Goal: Information Seeking & Learning: Learn about a topic

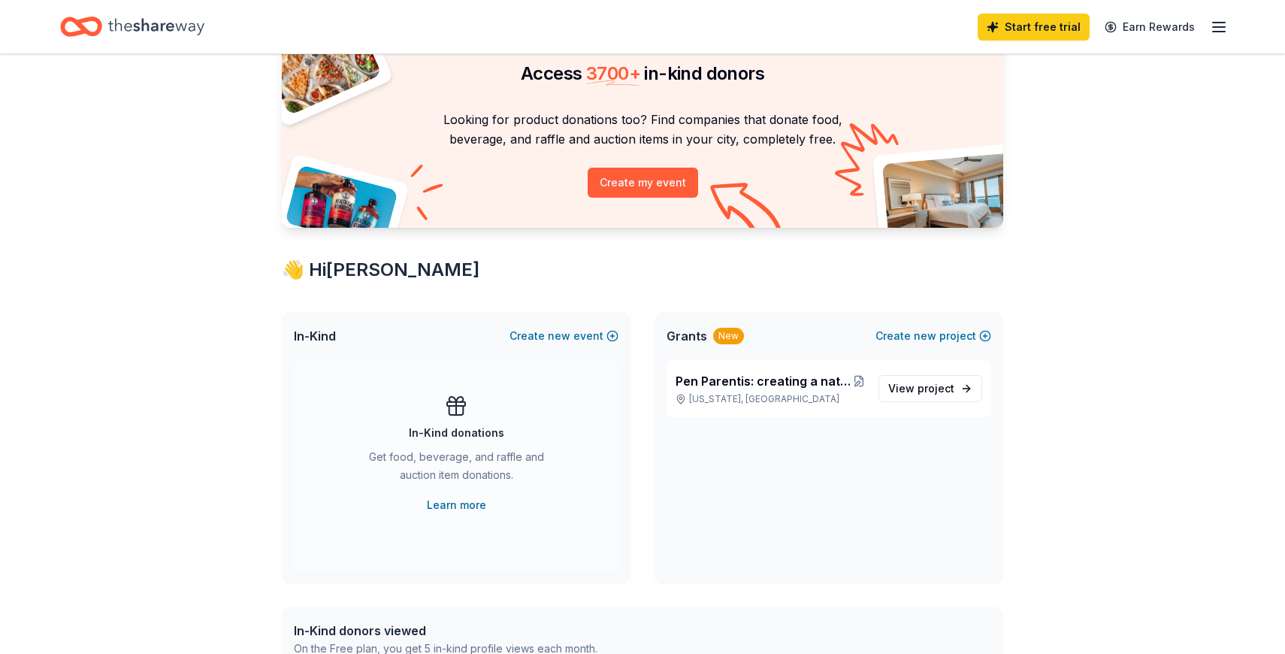
scroll to position [76, 0]
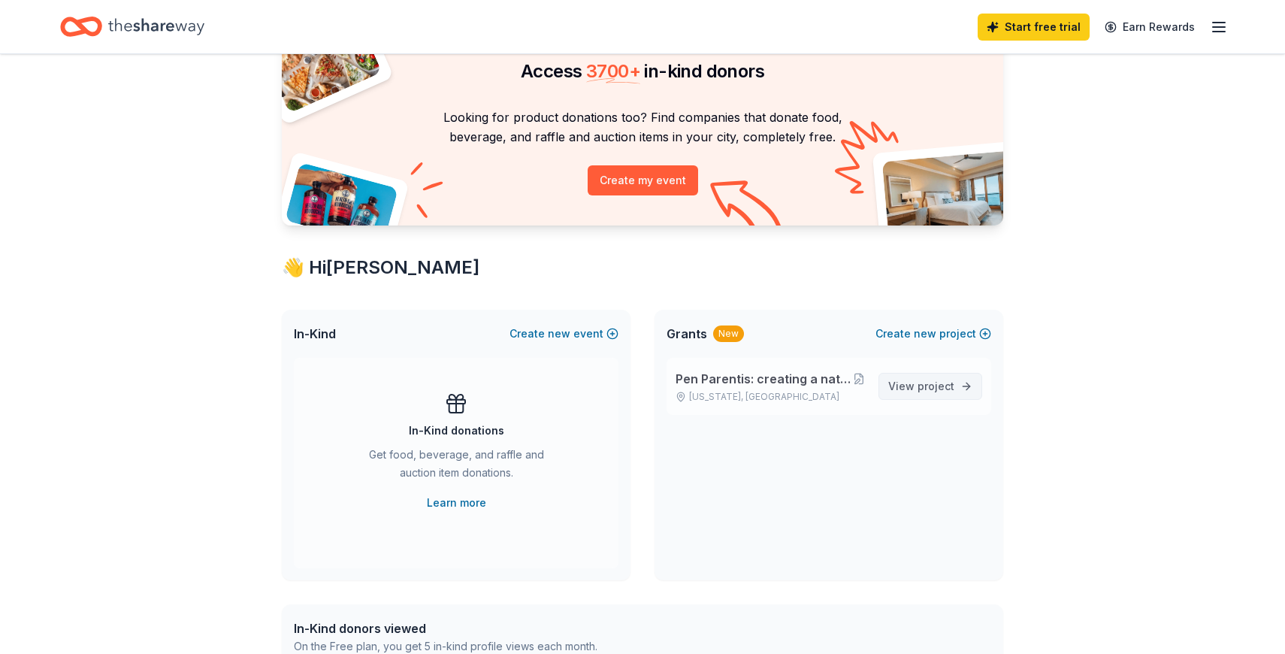
click at [906, 383] on span "View project" at bounding box center [921, 386] width 66 height 18
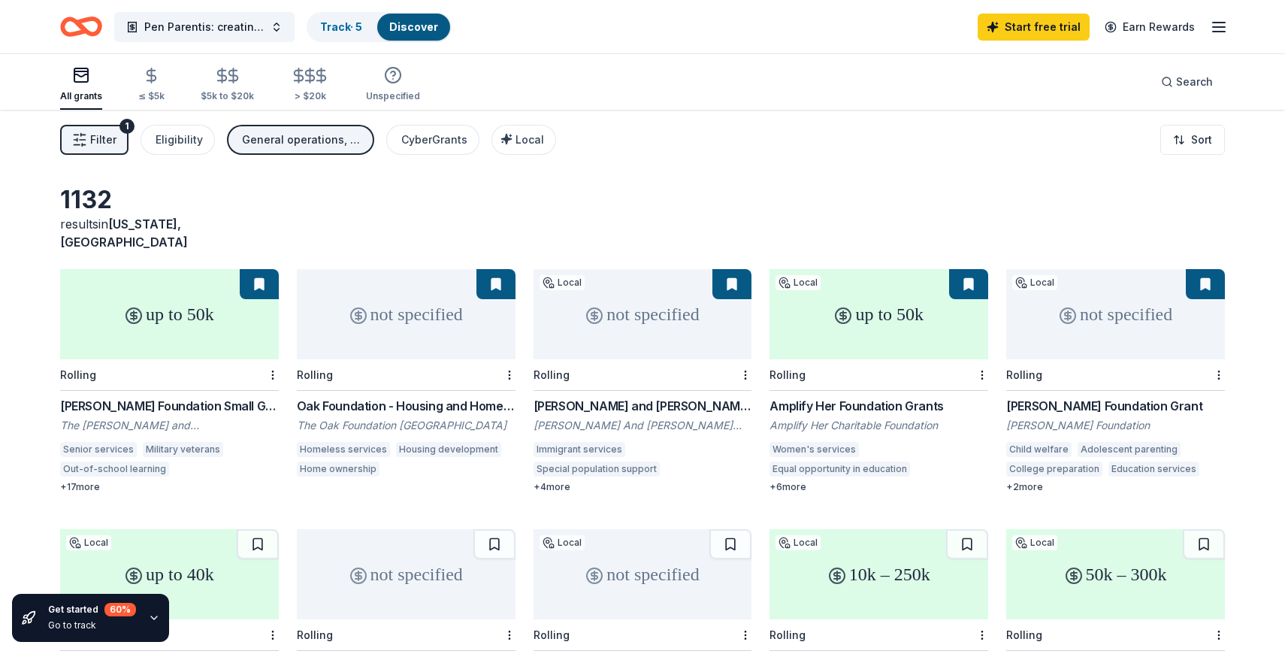
click at [1217, 25] on icon "button" at bounding box center [1219, 27] width 18 height 18
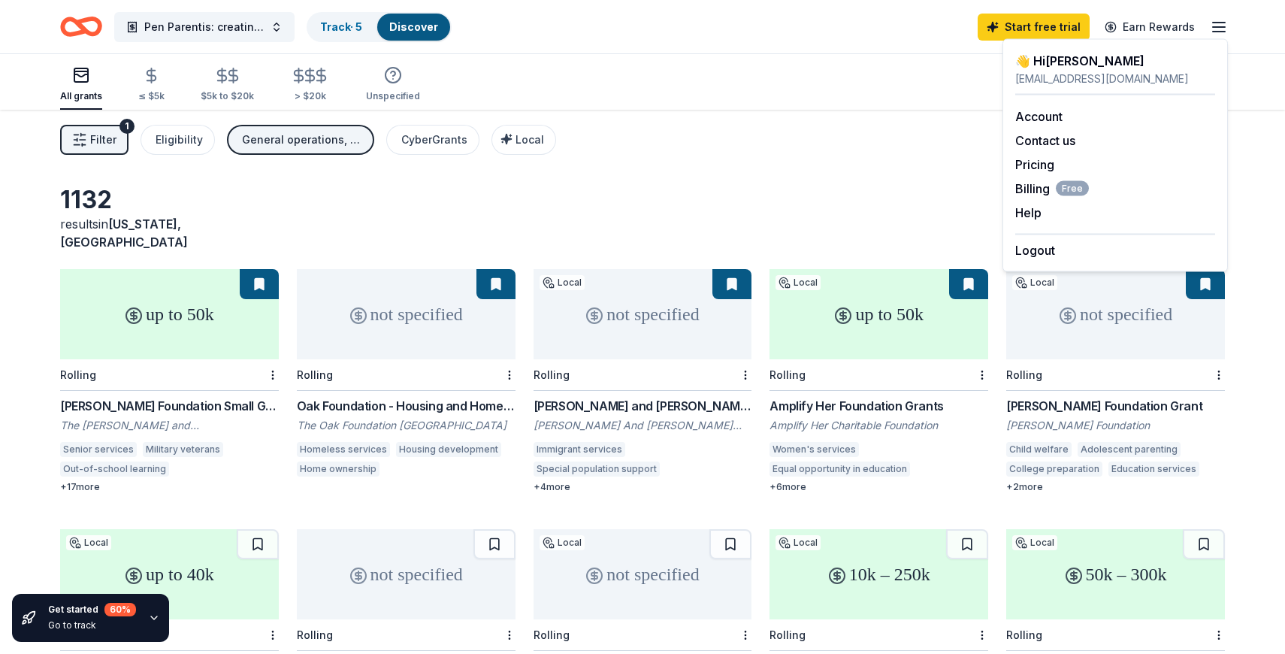
click at [1058, 62] on div "👋 Hi Milda" at bounding box center [1115, 61] width 200 height 18
click at [1039, 119] on link "Account" at bounding box center [1038, 116] width 47 height 15
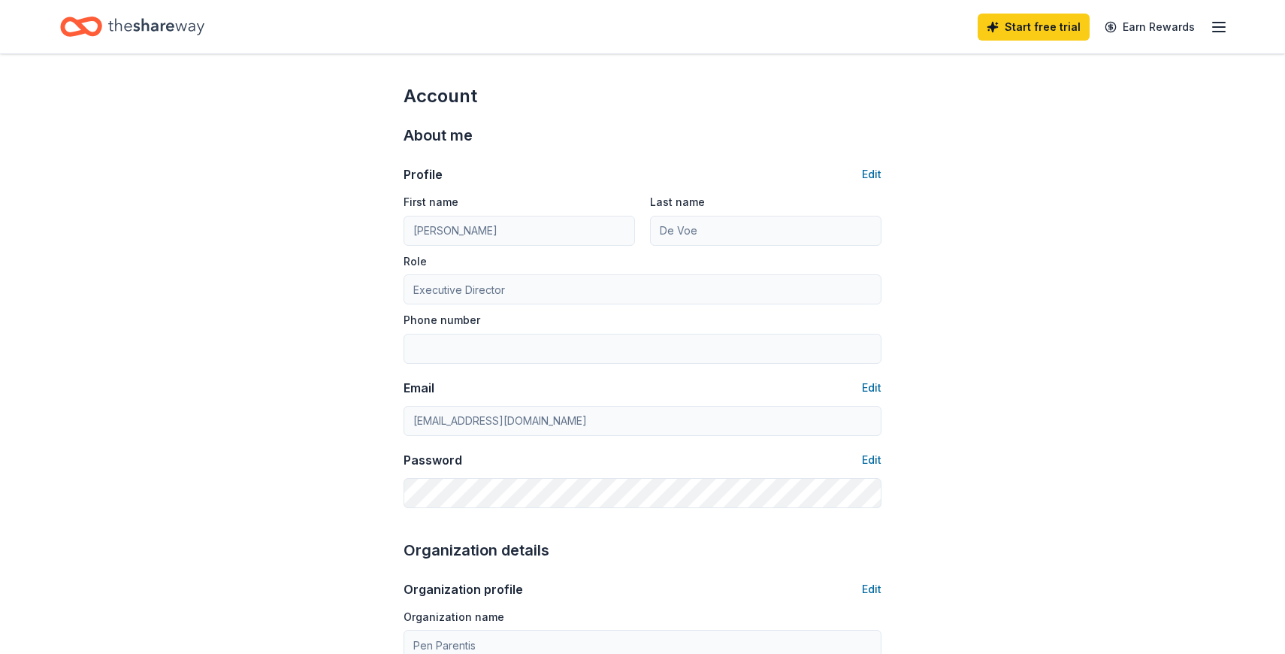
click at [1222, 27] on line "button" at bounding box center [1219, 27] width 12 height 0
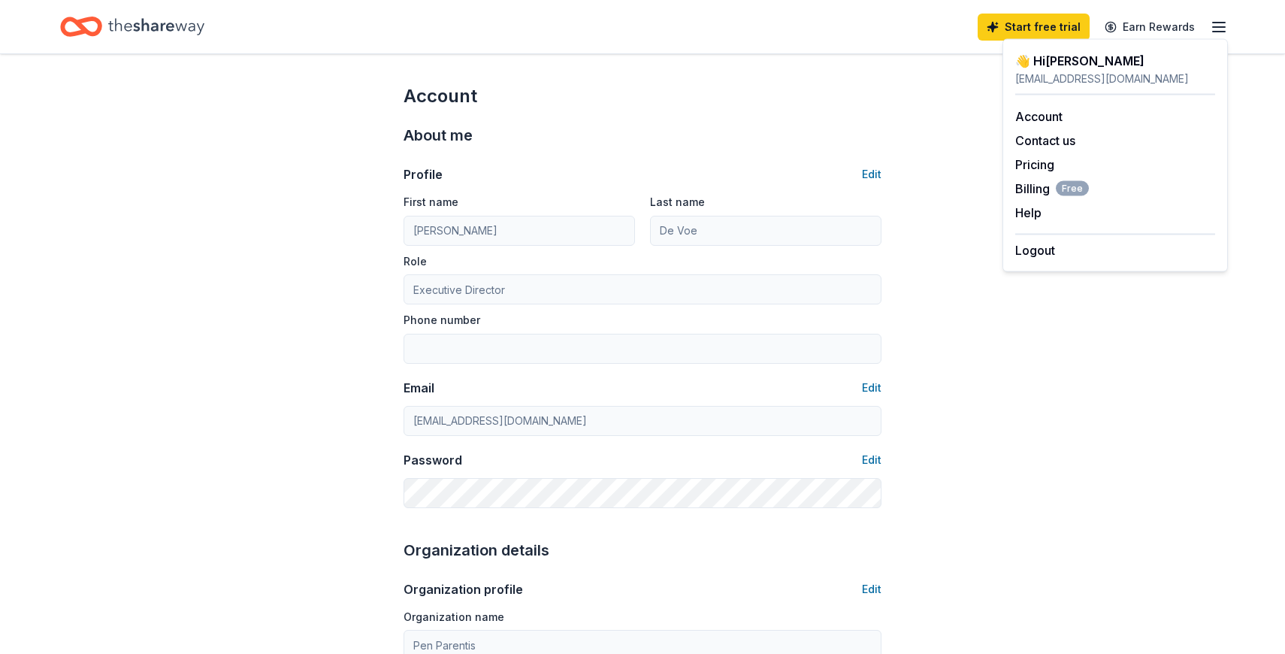
click at [1043, 64] on div "👋 Hi Milda" at bounding box center [1115, 61] width 200 height 18
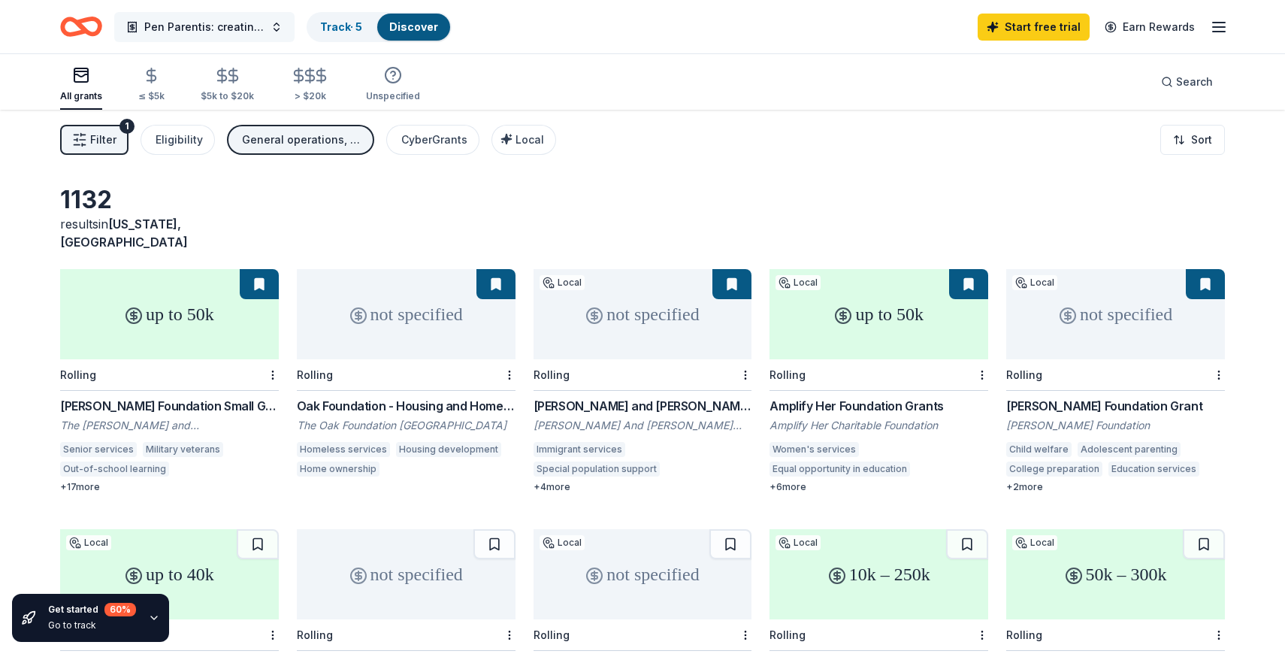
click at [211, 26] on span "Pen Parentis: creating a national network of writer-parents" at bounding box center [204, 27] width 120 height 18
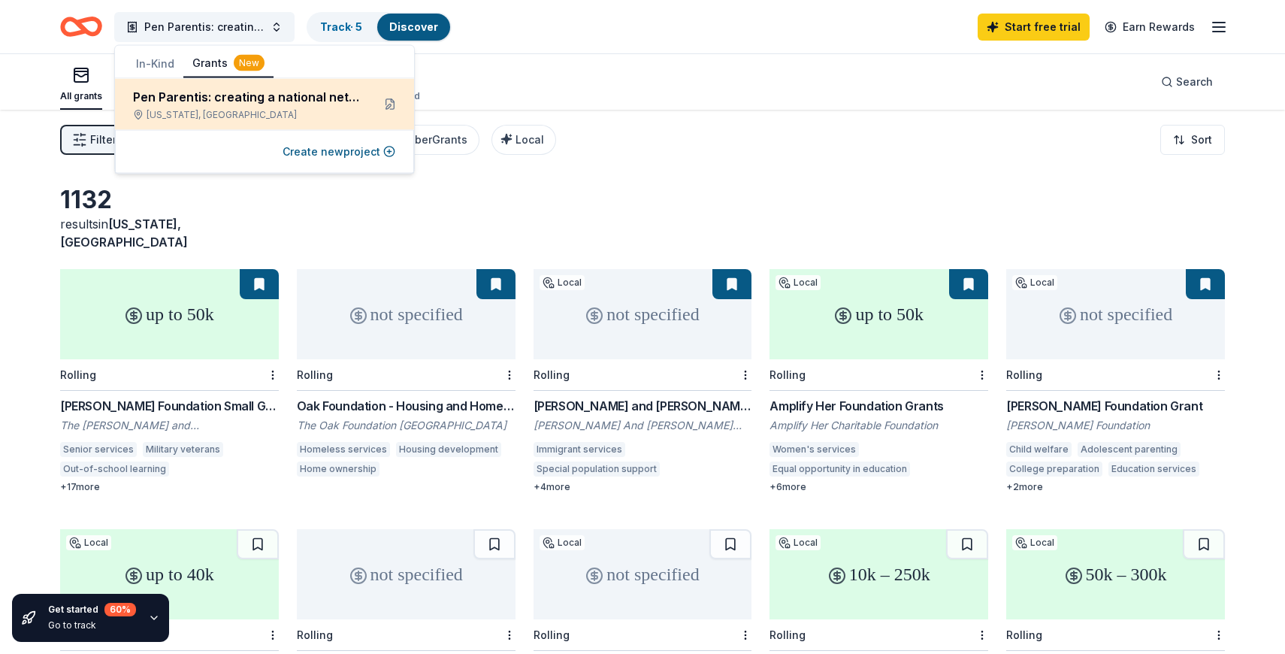
click at [201, 99] on div "Pen Parentis: creating a national network of writer-parents" at bounding box center [246, 97] width 227 height 18
click at [196, 111] on div "New York, NY" at bounding box center [246, 115] width 227 height 12
click at [394, 103] on button at bounding box center [390, 104] width 24 height 24
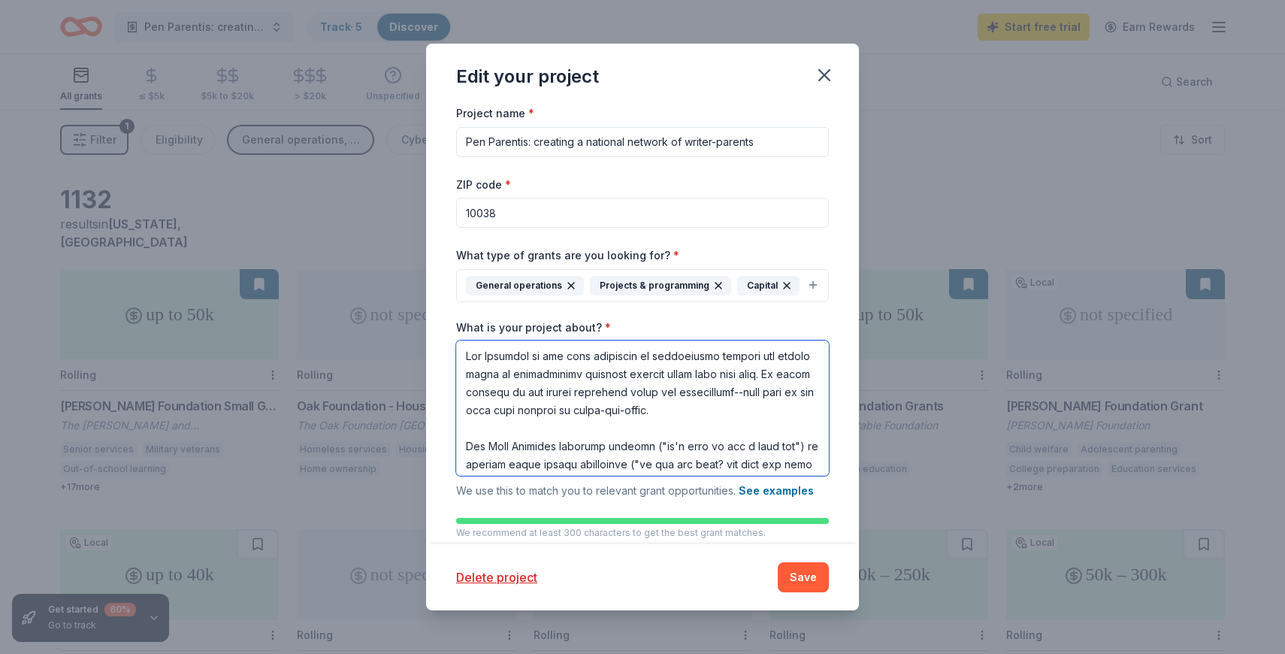
click at [545, 384] on textarea "What is your project about? *" at bounding box center [642, 407] width 373 height 135
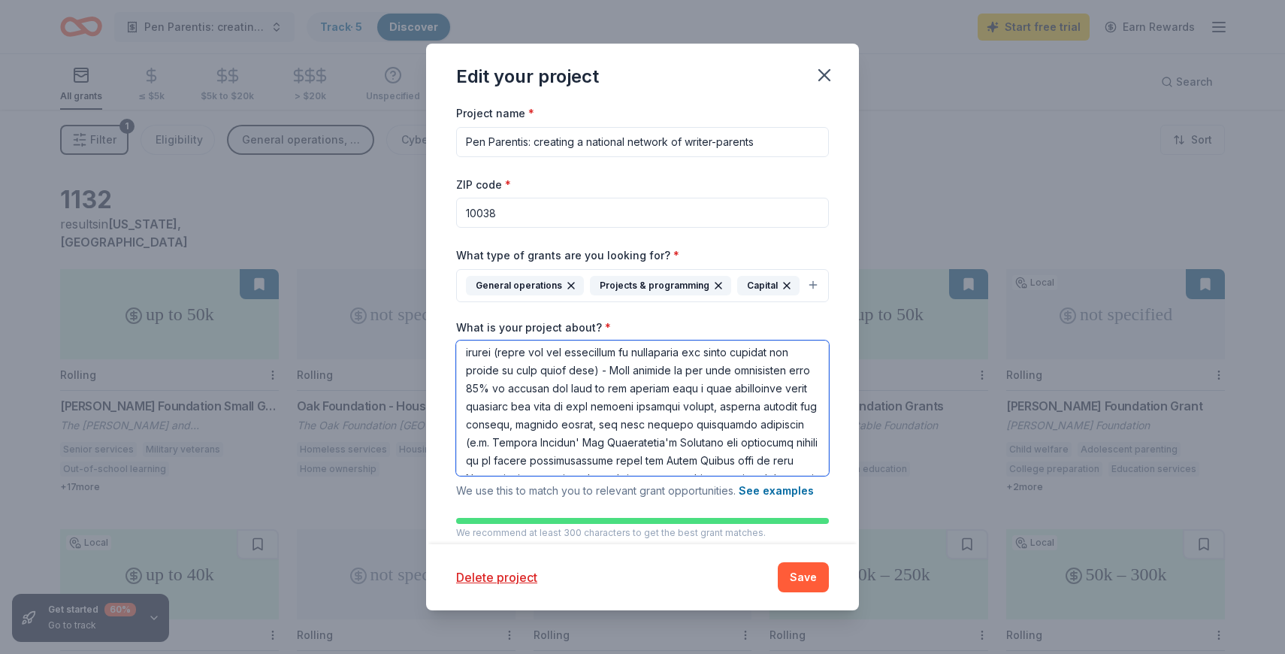
scroll to position [870, 0]
drag, startPoint x: 461, startPoint y: 356, endPoint x: 599, endPoint y: 506, distance: 203.1
click at [599, 506] on div "Project name * Pen Parentis: creating a national network of writer-parents ZIP …" at bounding box center [642, 437] width 373 height 666
click at [730, 461] on textarea "What is your project about? *" at bounding box center [642, 407] width 373 height 135
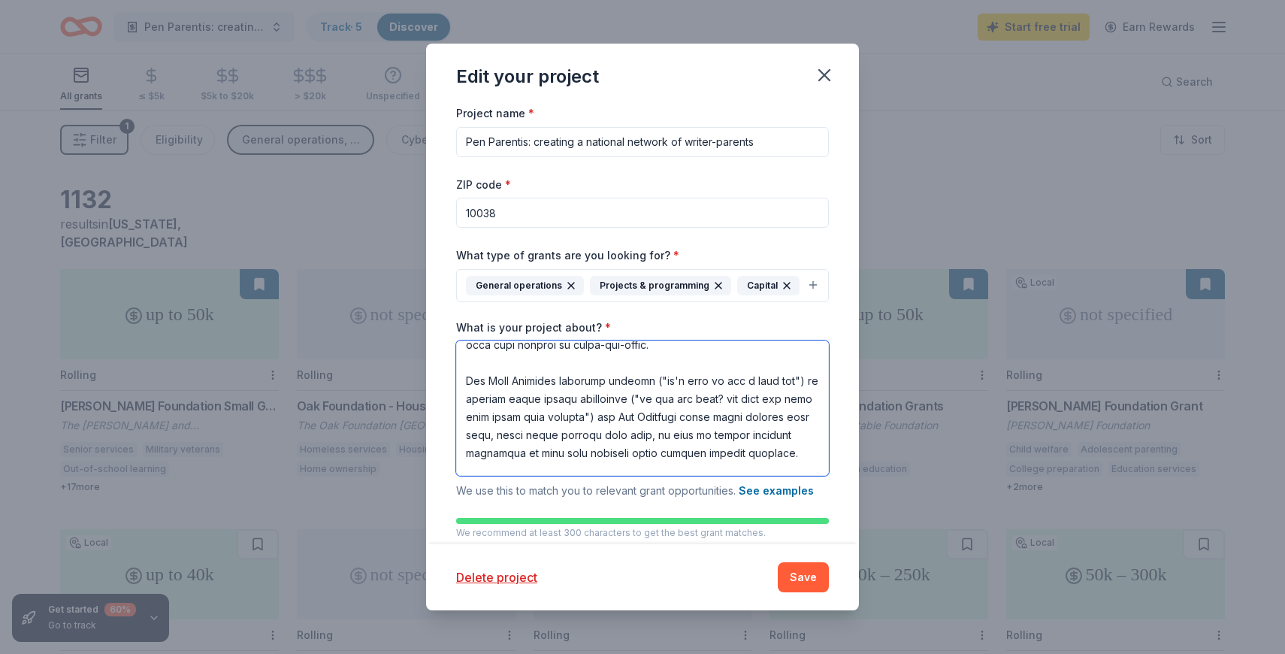
scroll to position [67, 0]
type textarea "Pen Parentis is the only nonprofit to exclusively address the unique needs of p…"
click at [823, 80] on icon "button" at bounding box center [824, 75] width 21 height 21
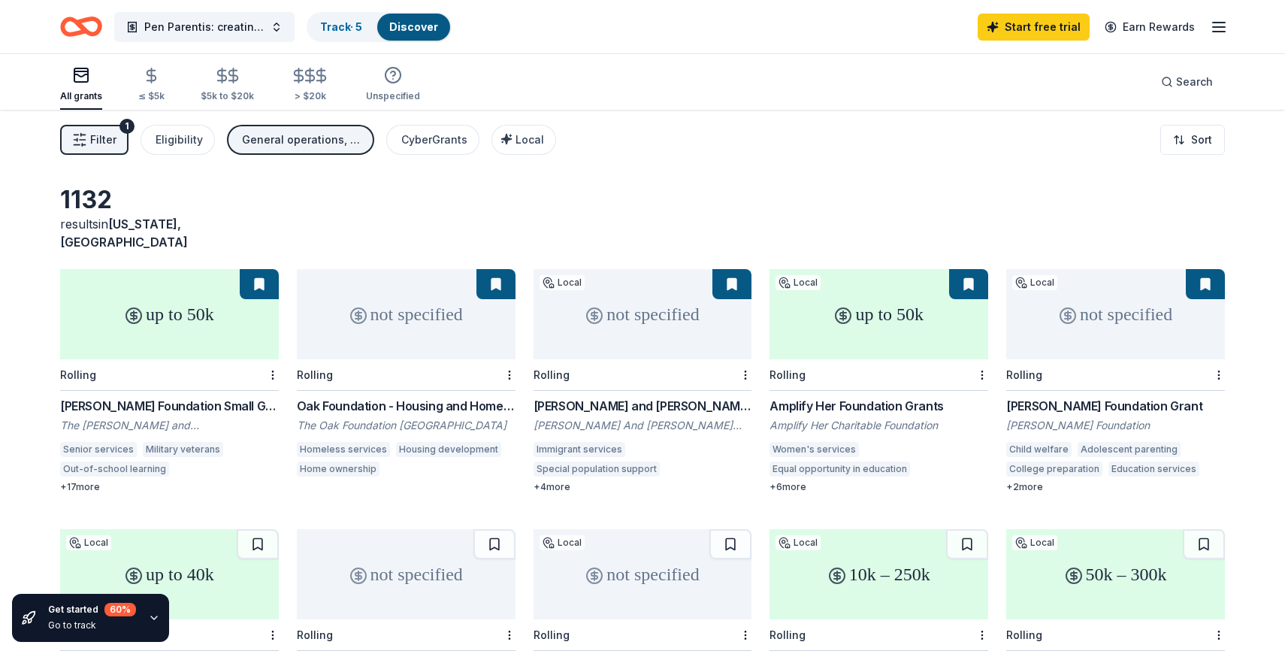
click at [768, 133] on div "Filter 1 Eligibility General operations, Projects & programming, Capital CyberG…" at bounding box center [642, 140] width 1285 height 60
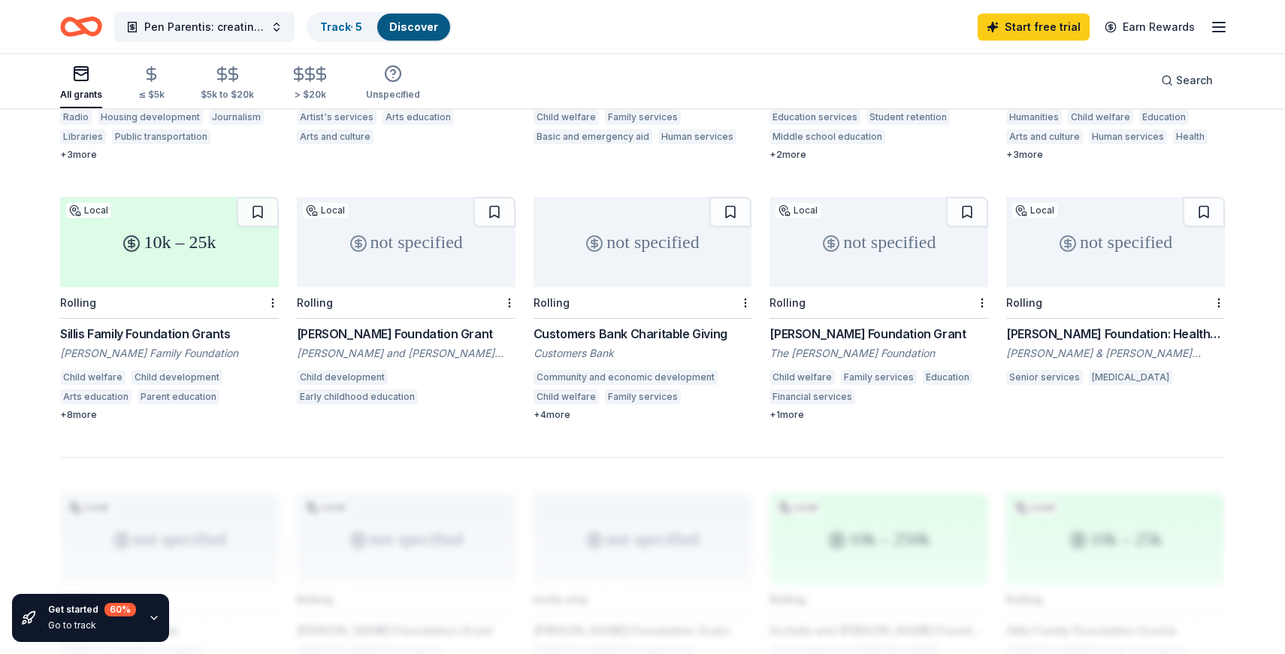
scroll to position [843, 0]
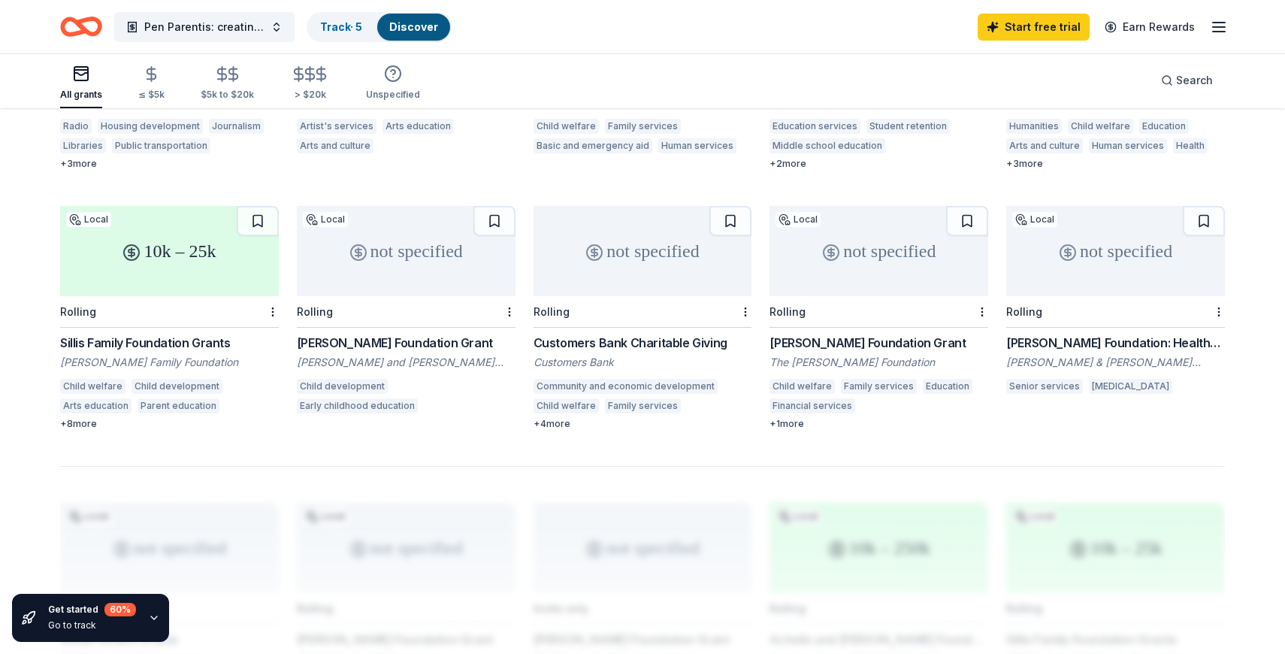
click at [187, 334] on div "Sillis Family Foundation Grants" at bounding box center [169, 343] width 219 height 18
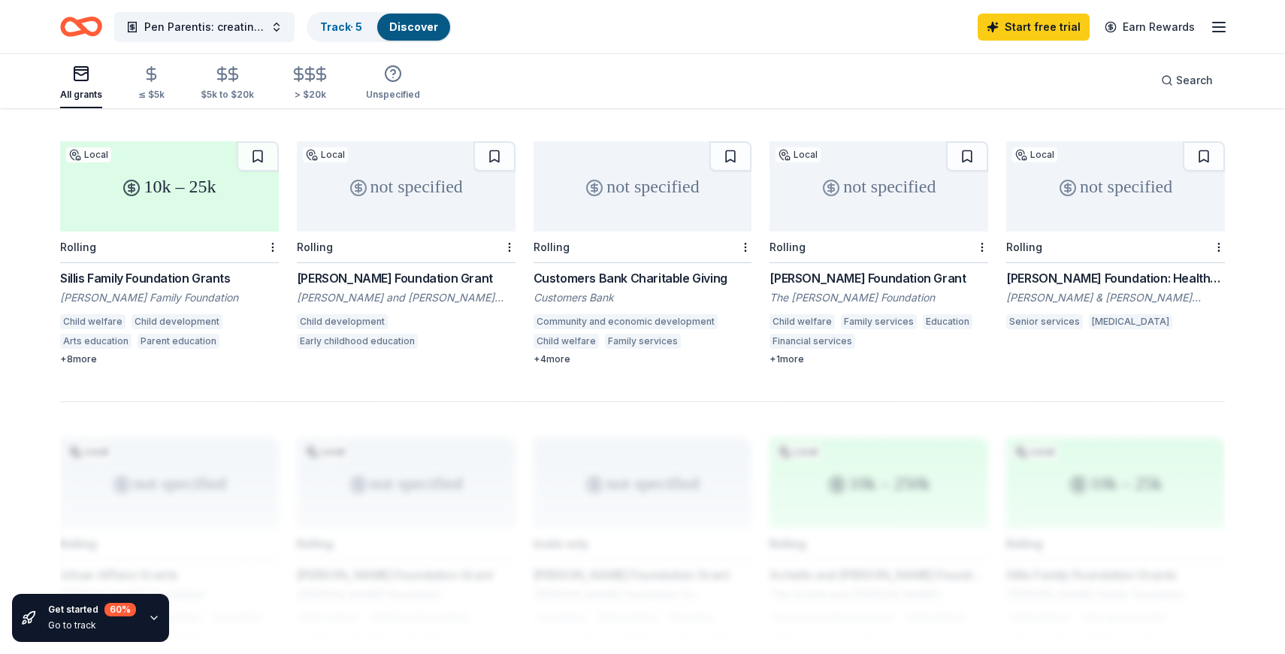
scroll to position [909, 0]
click at [647, 267] on div "Customers Bank Charitable Giving" at bounding box center [642, 276] width 219 height 18
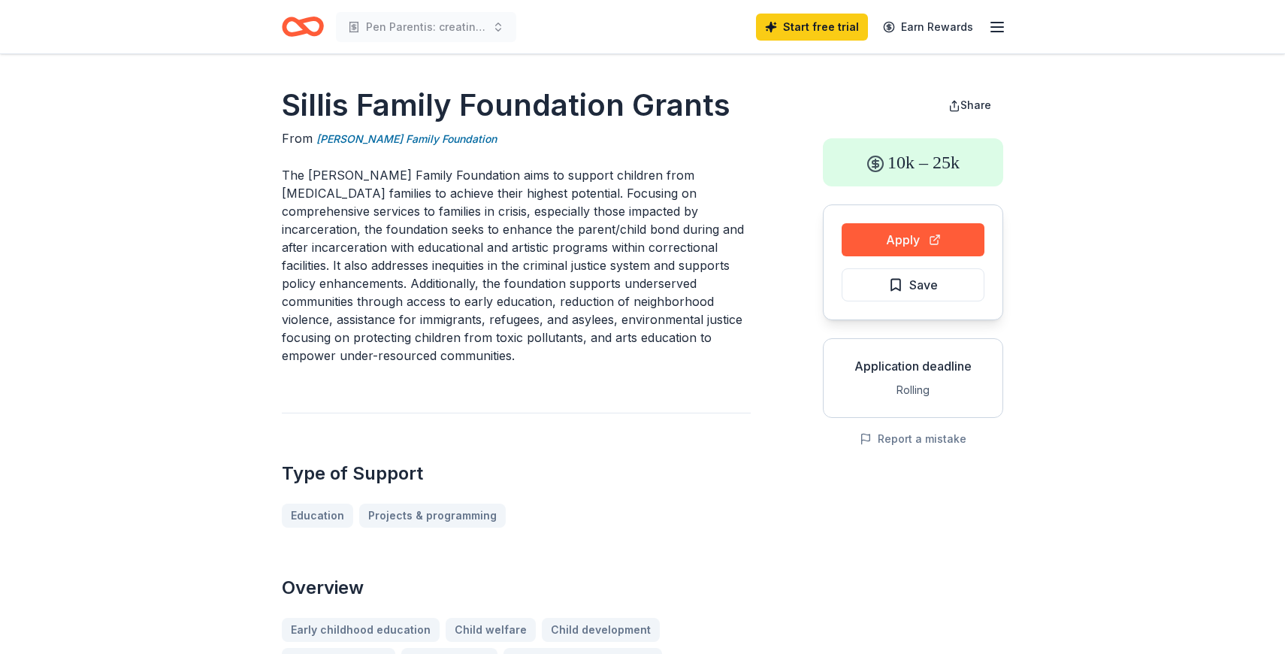
click at [467, 201] on p "The Sills Family Foundation aims to support children from low-income families t…" at bounding box center [516, 265] width 469 height 198
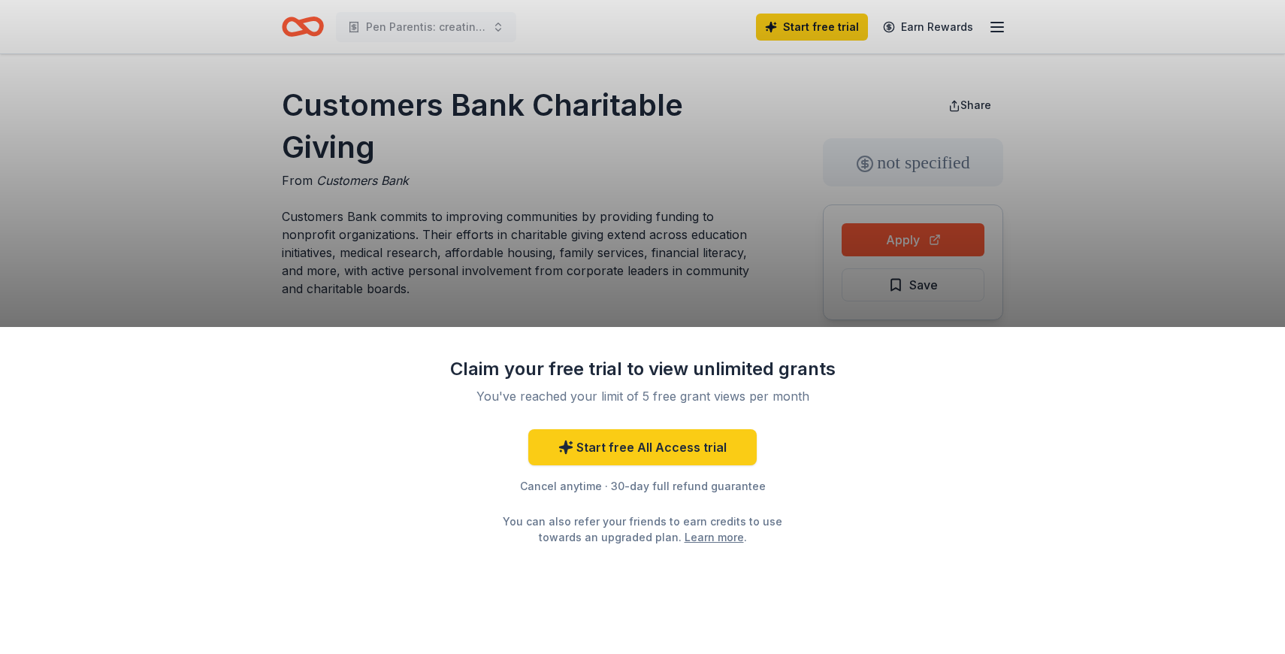
click at [905, 238] on div "Claim your free trial to view unlimited grants You've reached your limit of 5 f…" at bounding box center [642, 327] width 1285 height 654
